Goal: Register for event/course

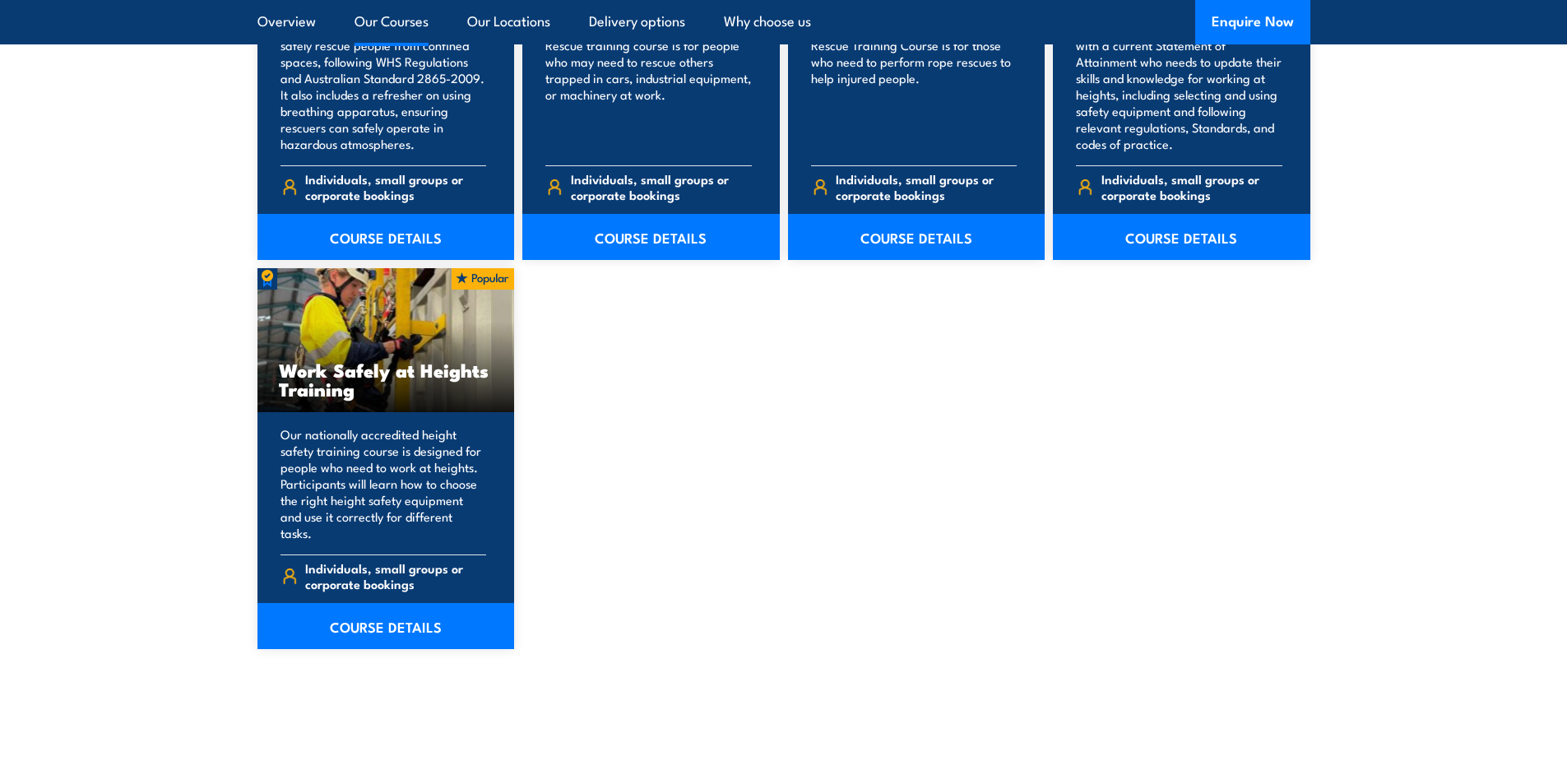
scroll to position [2138, 0]
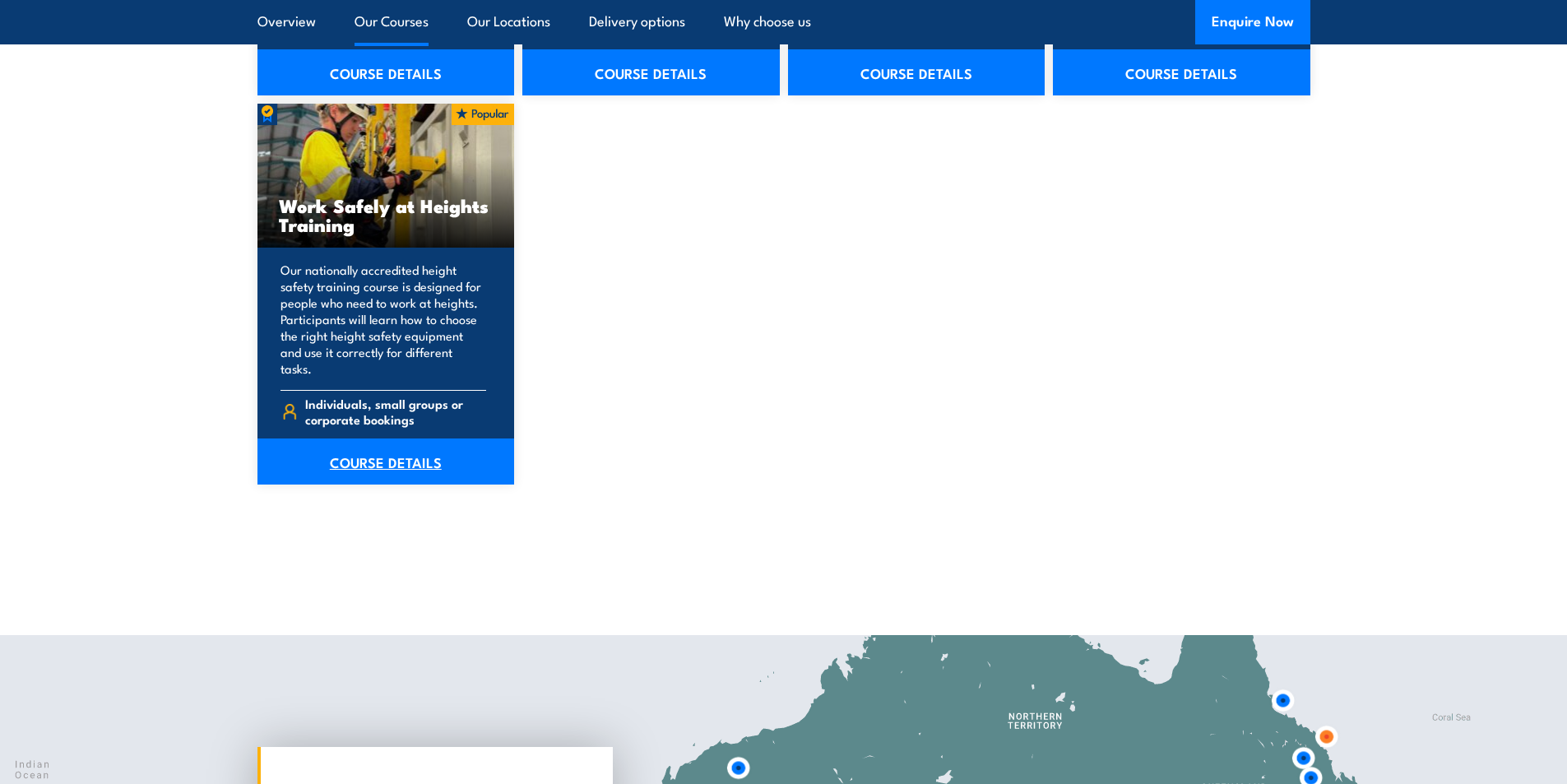
click at [385, 442] on link "COURSE DETAILS" at bounding box center [386, 461] width 258 height 46
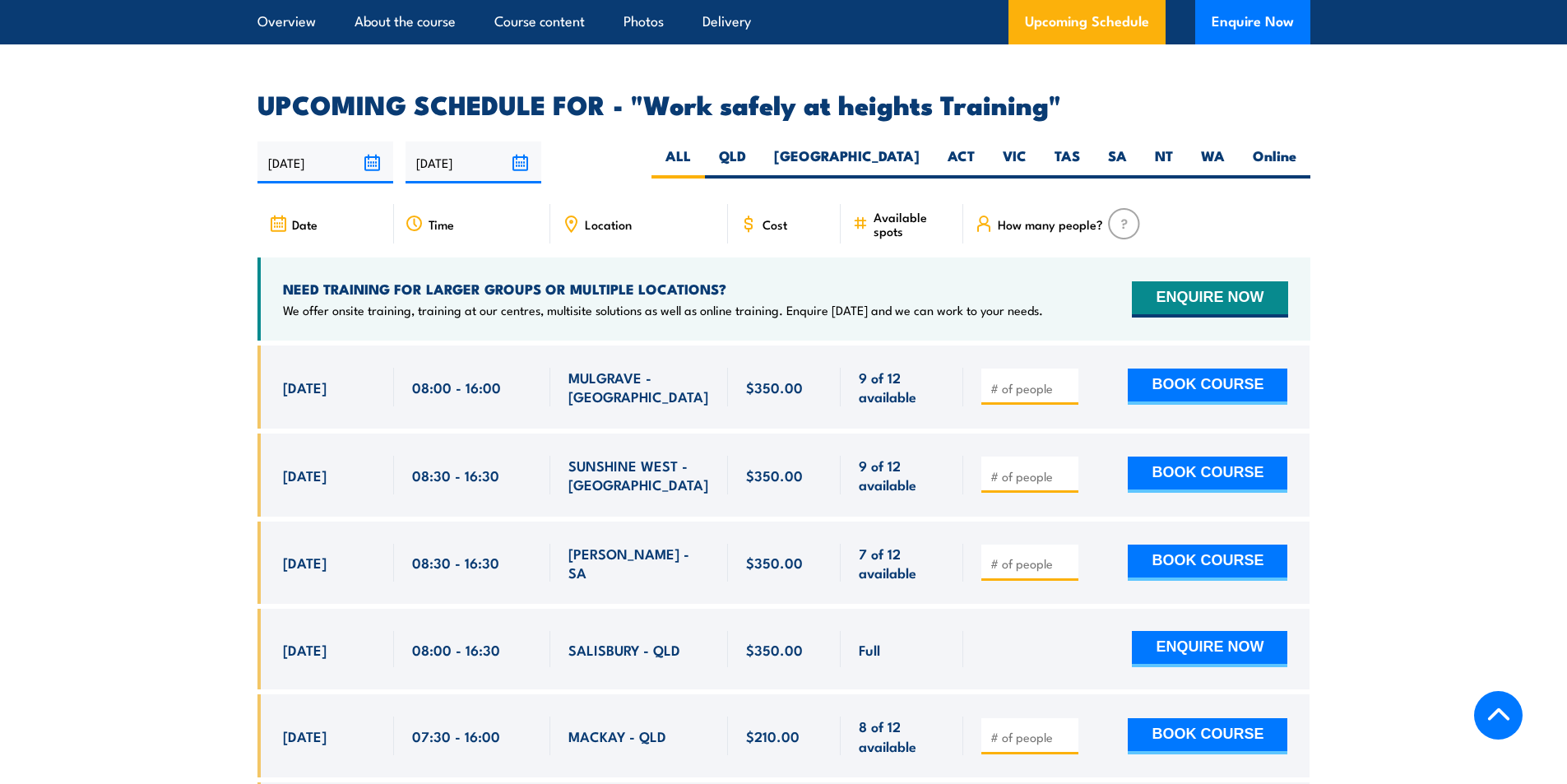
scroll to position [2796, 0]
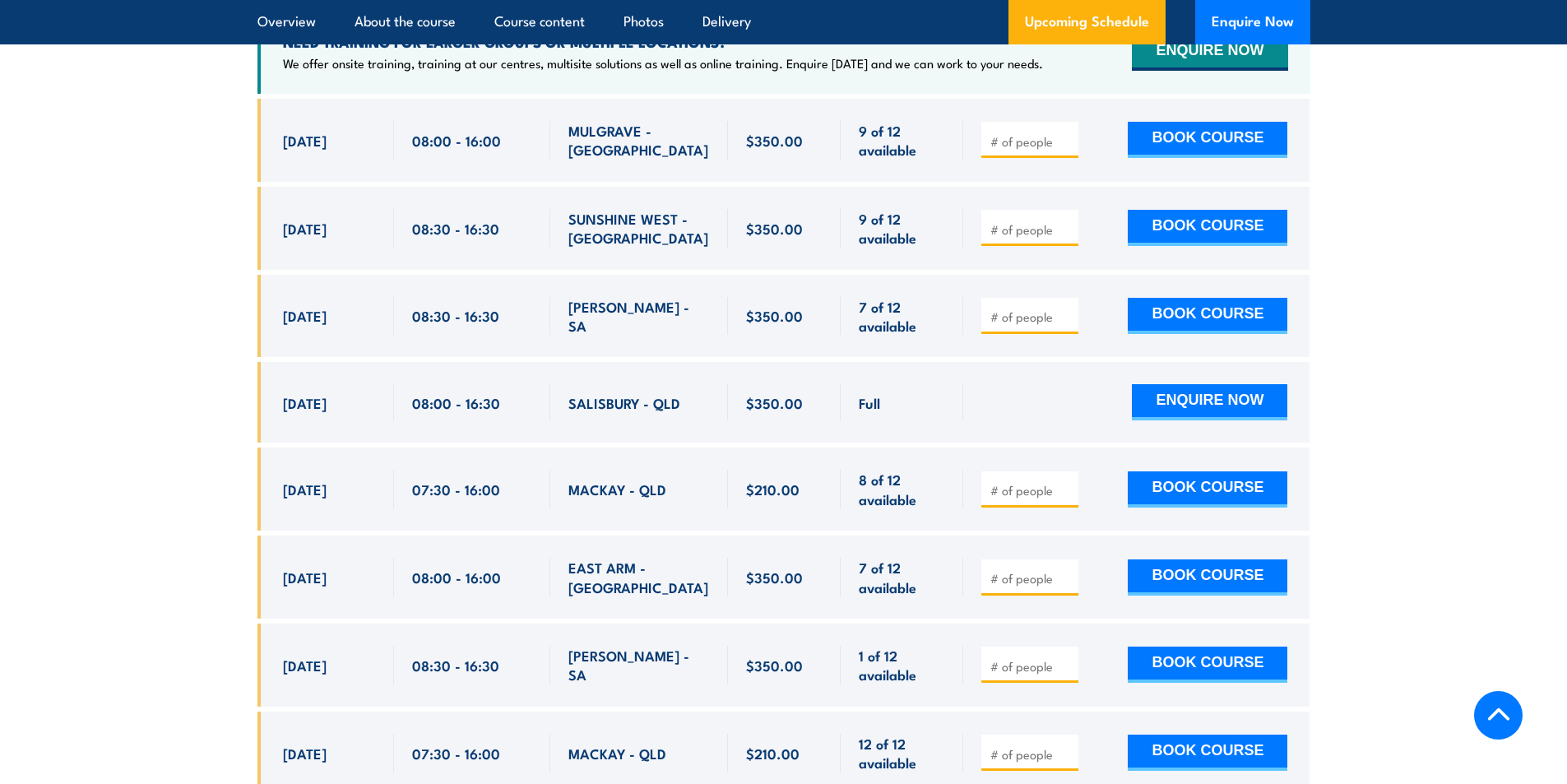
click at [1029, 559] on div at bounding box center [1030, 577] width 97 height 36
click at [1042, 570] on input "number" at bounding box center [1031, 578] width 82 height 17
click at [1067, 570] on input "1" at bounding box center [1031, 578] width 82 height 17
type input "2"
click at [1067, 570] on input "2" at bounding box center [1031, 578] width 82 height 17
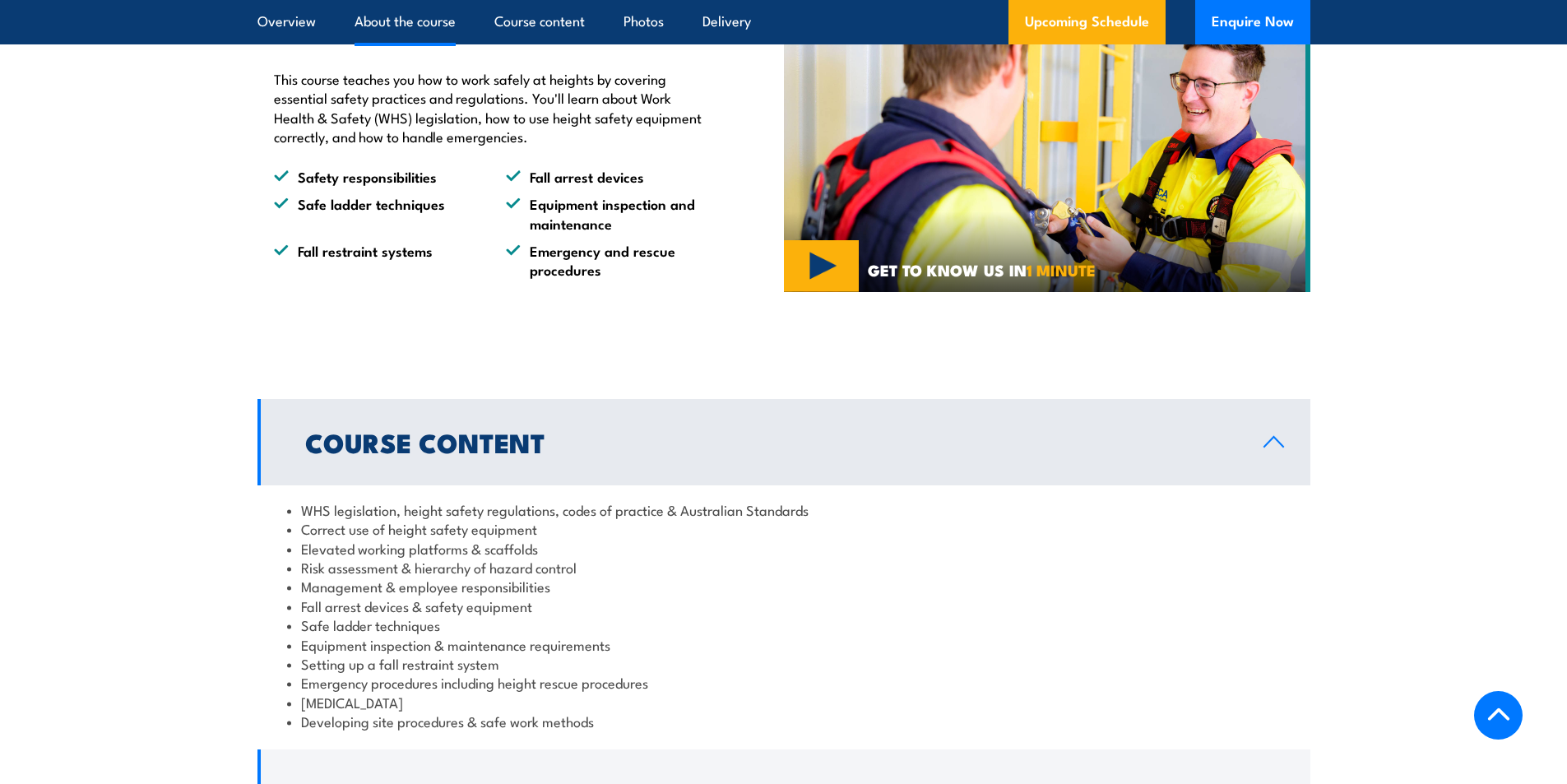
scroll to position [1397, 0]
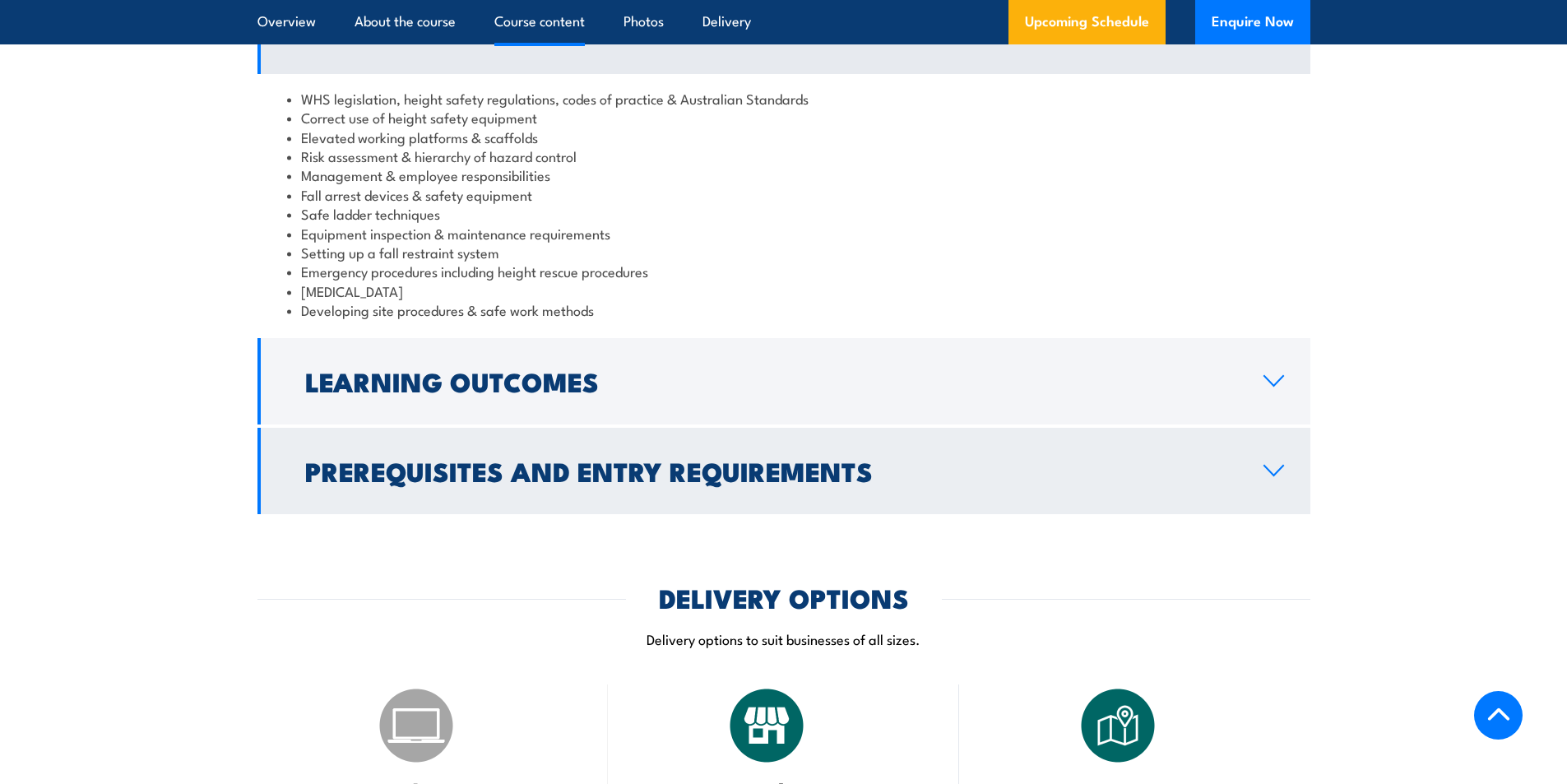
click at [1241, 471] on link "Prerequisites and Entry Requirements" at bounding box center [784, 471] width 1053 height 86
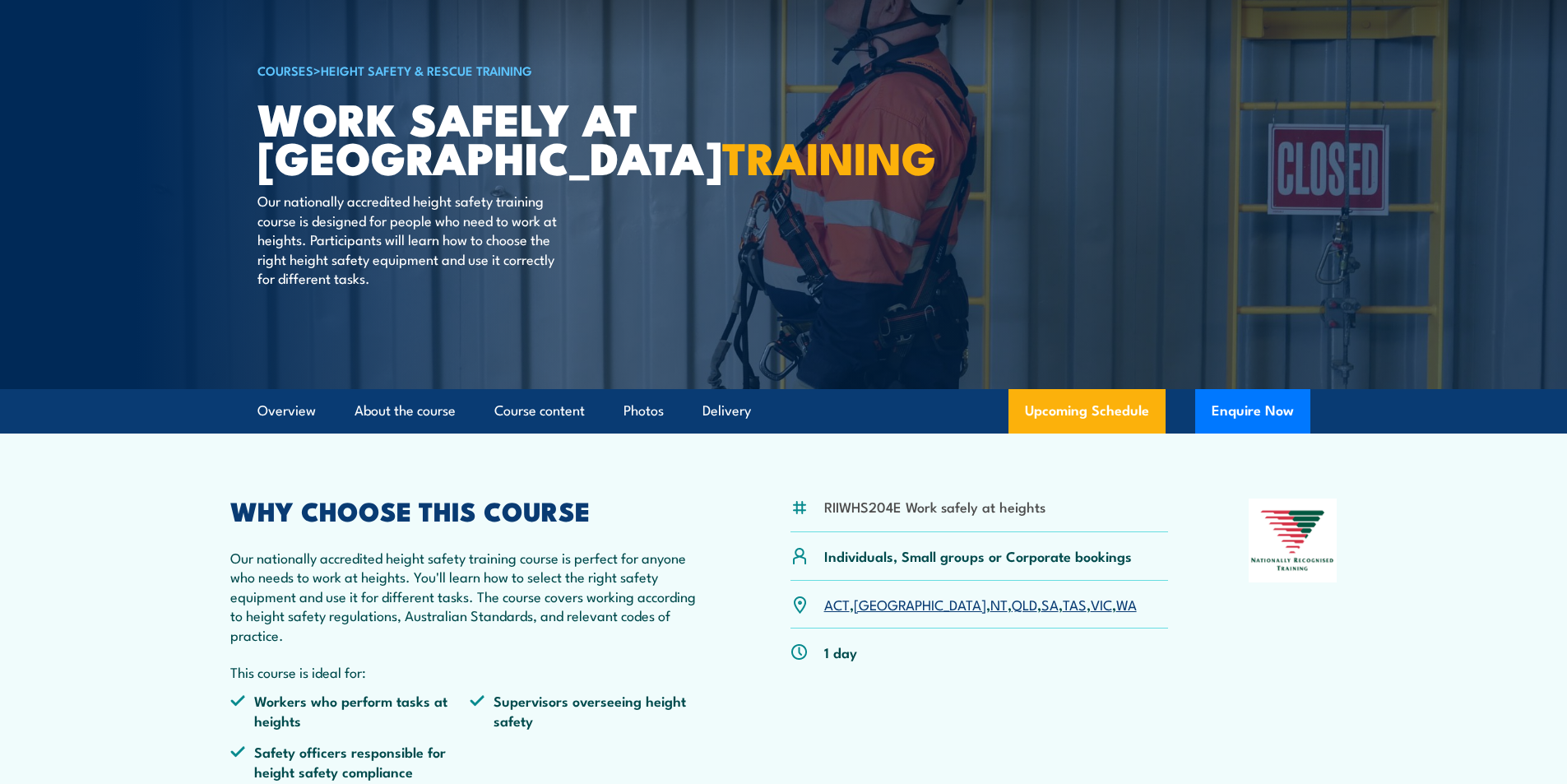
scroll to position [165, 0]
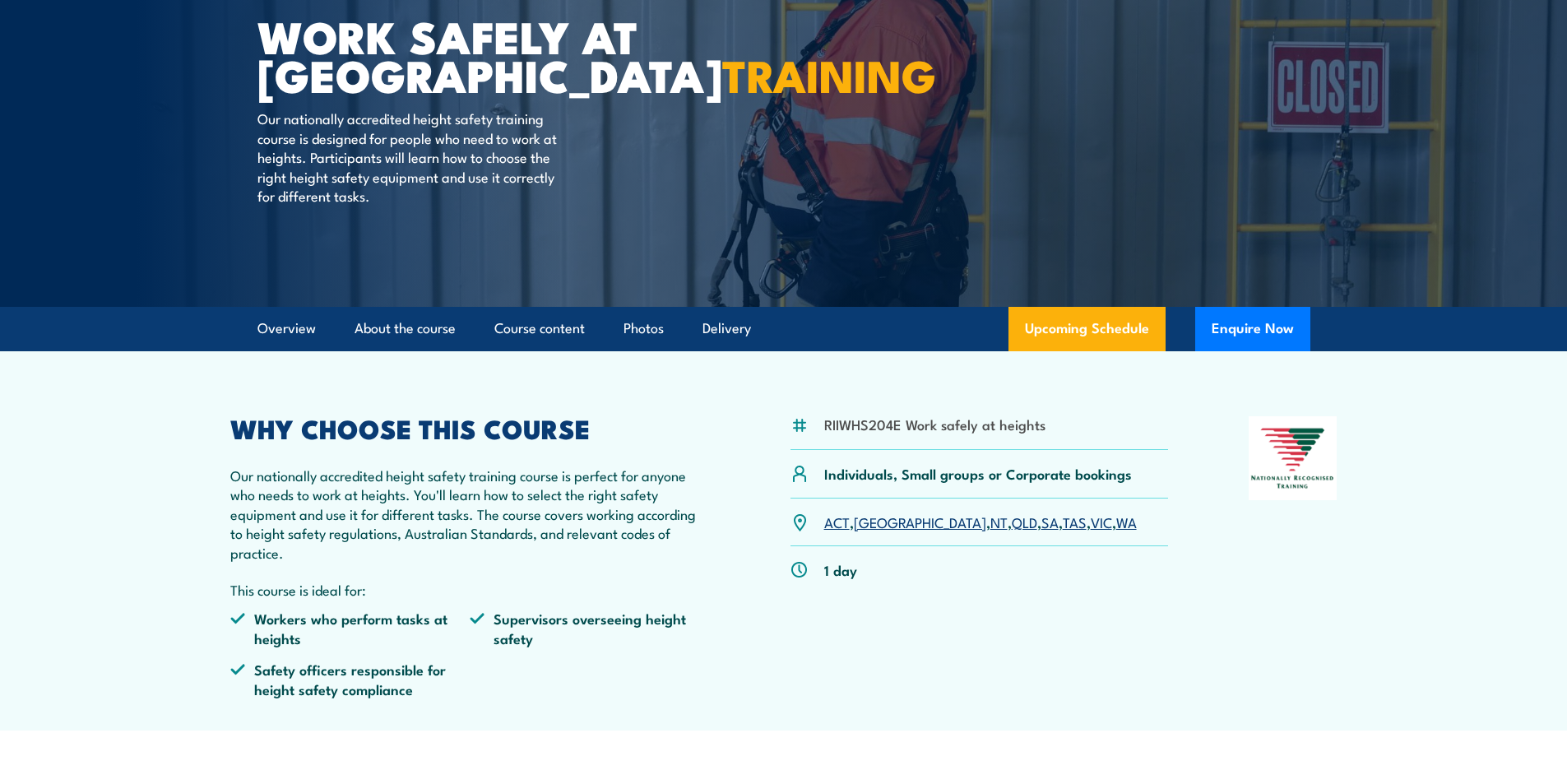
click at [990, 526] on link "NT" at bounding box center [998, 522] width 18 height 20
